Goal: Find specific page/section: Find specific page/section

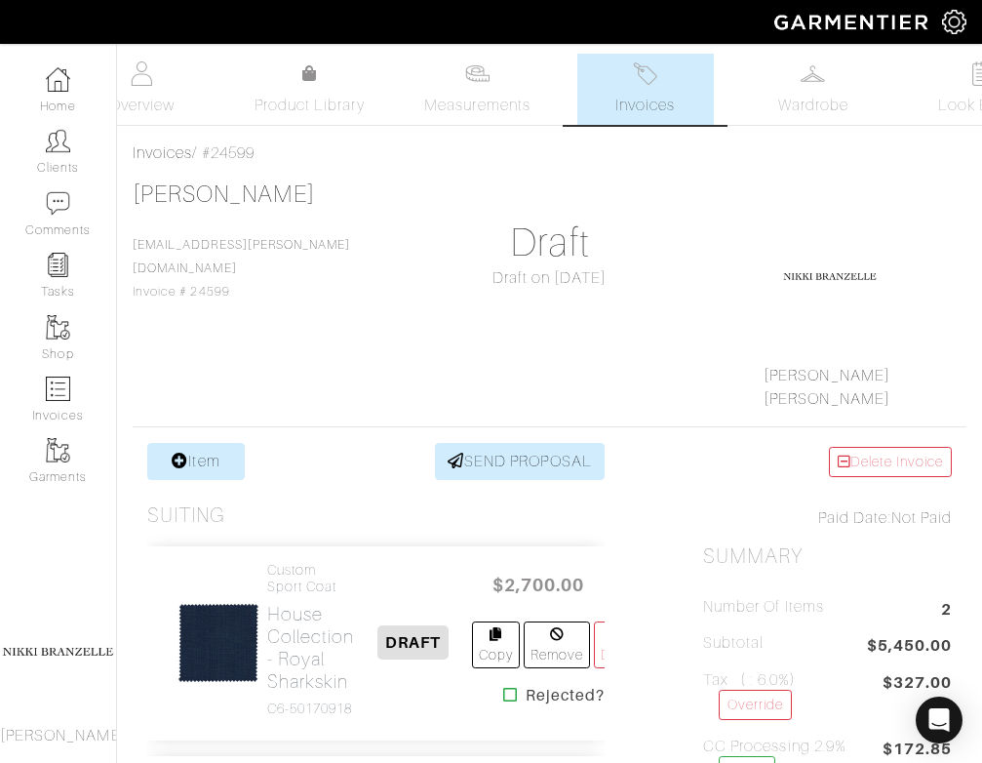
scroll to position [289, 0]
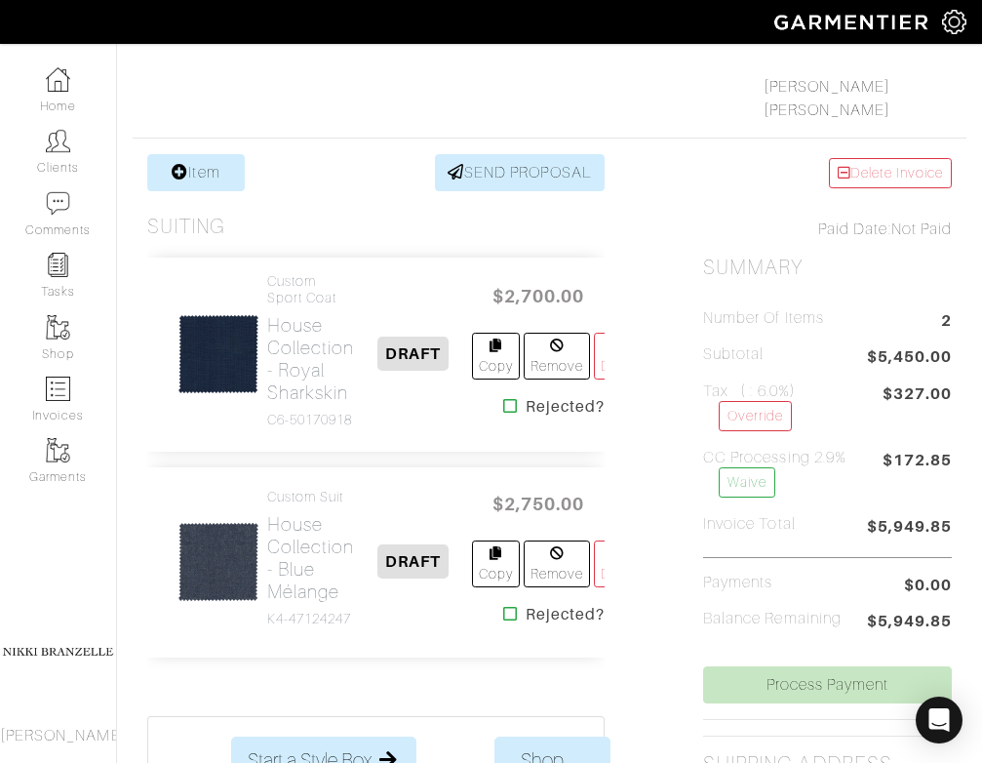
click at [66, 171] on link "Clients" at bounding box center [58, 151] width 116 height 61
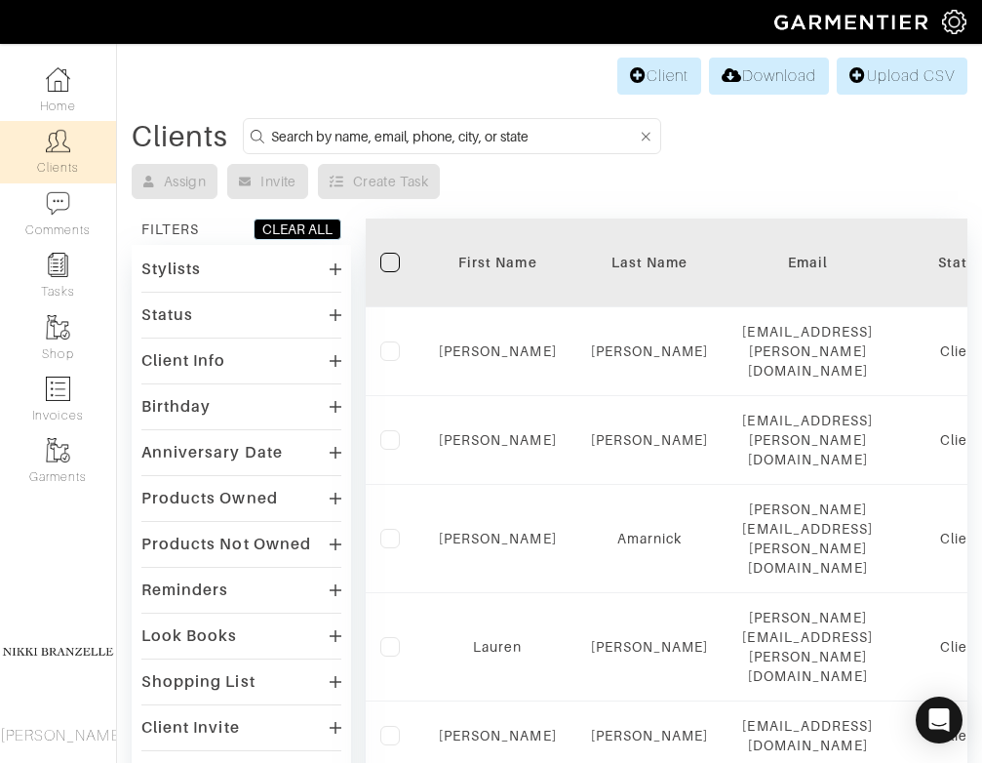
click at [301, 134] on input at bounding box center [454, 136] width 366 height 24
type input "meghan"
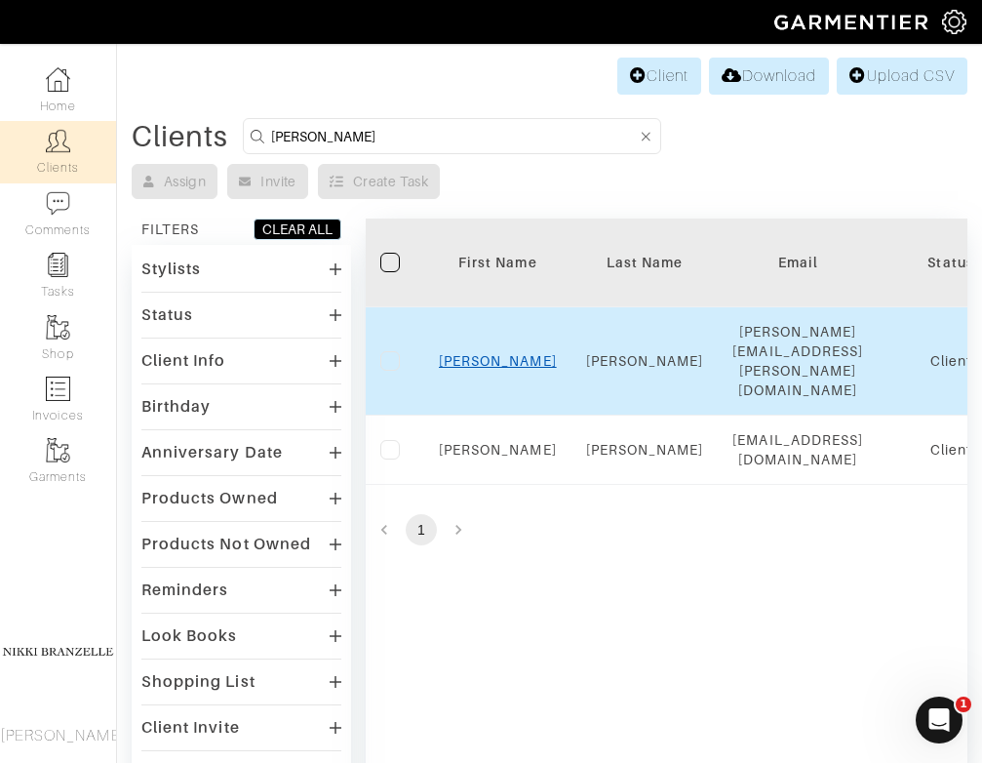
click at [499, 353] on link "Meghan" at bounding box center [498, 361] width 118 height 16
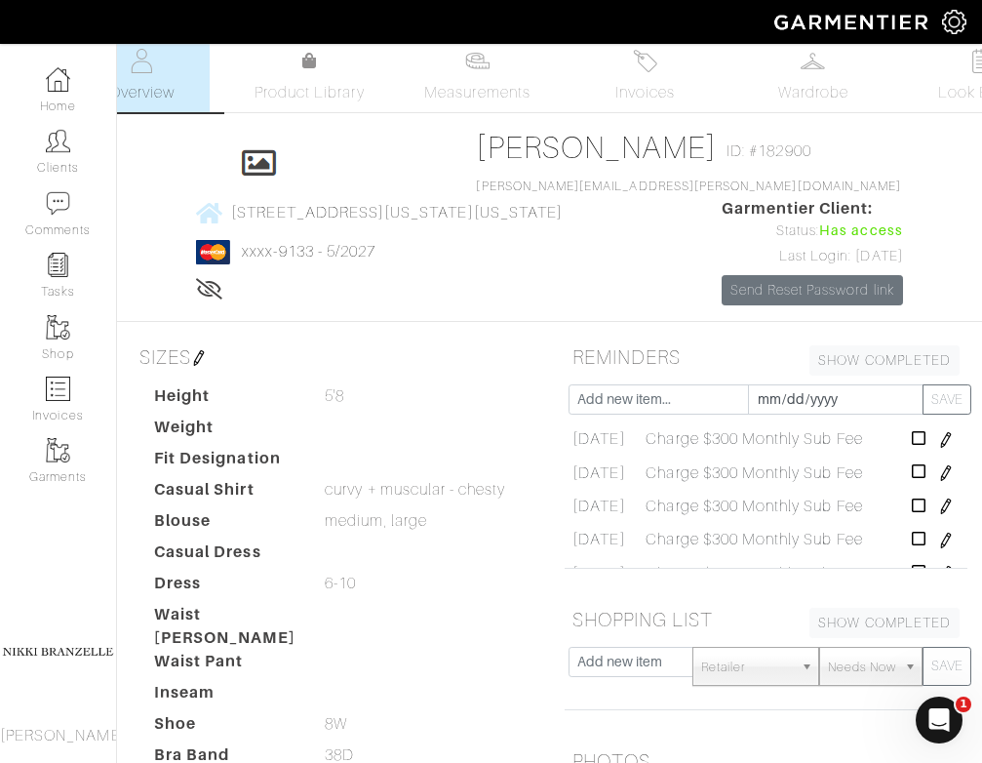
scroll to position [23, 0]
